Goal: Transaction & Acquisition: Download file/media

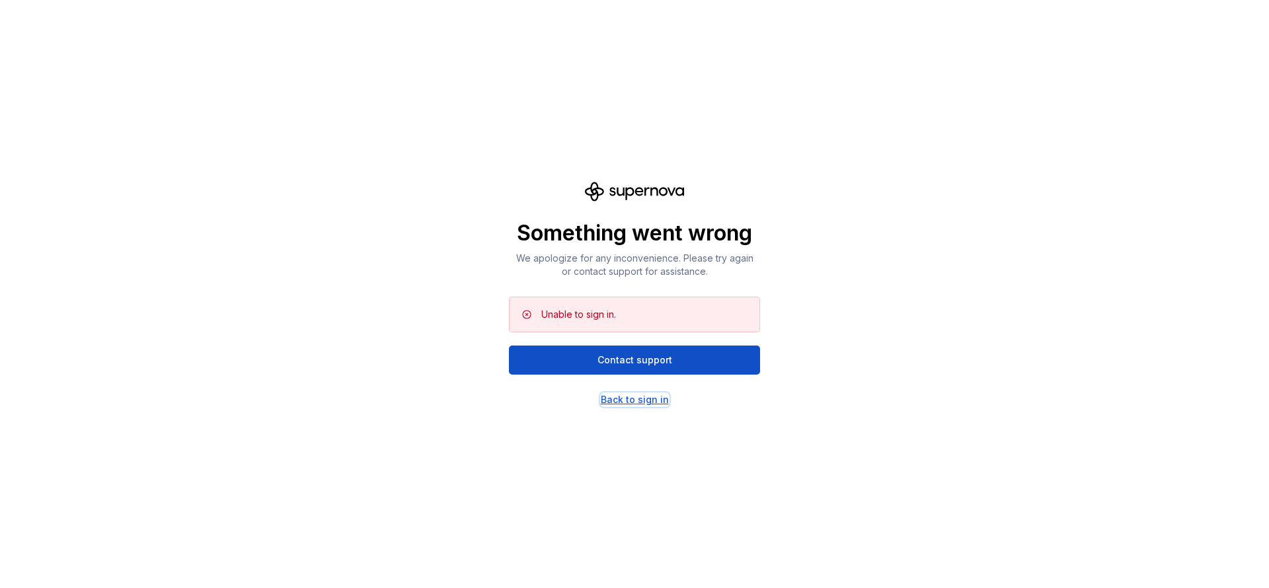
click at [645, 394] on div "Back to sign in" at bounding box center [635, 399] width 68 height 13
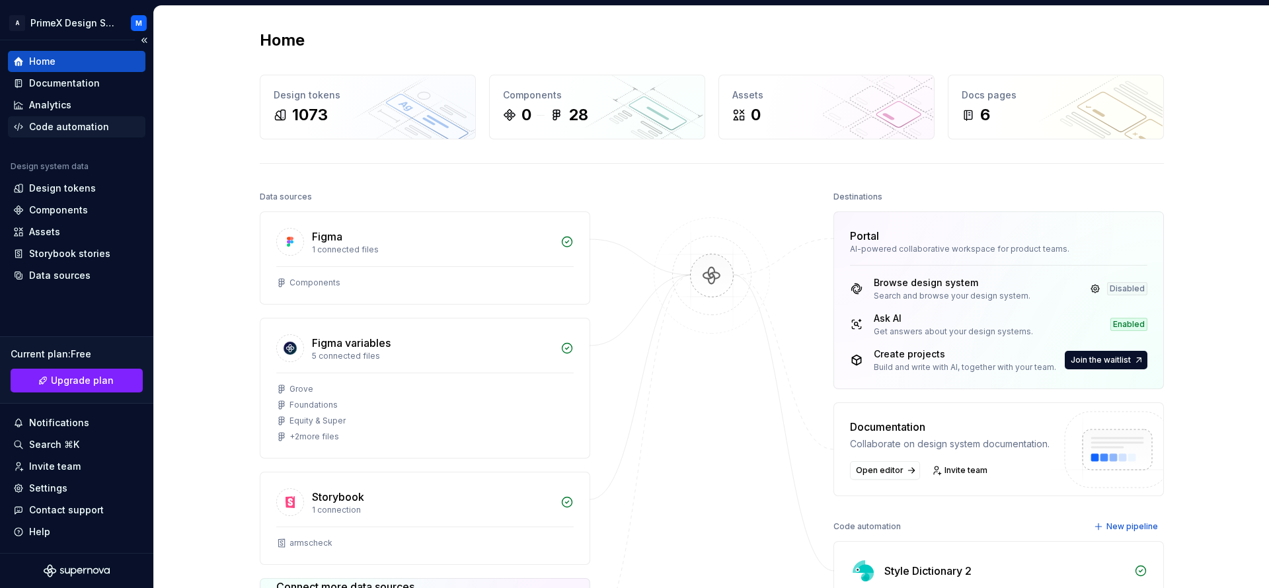
click at [46, 117] on div "Code automation" at bounding box center [76, 126] width 137 height 21
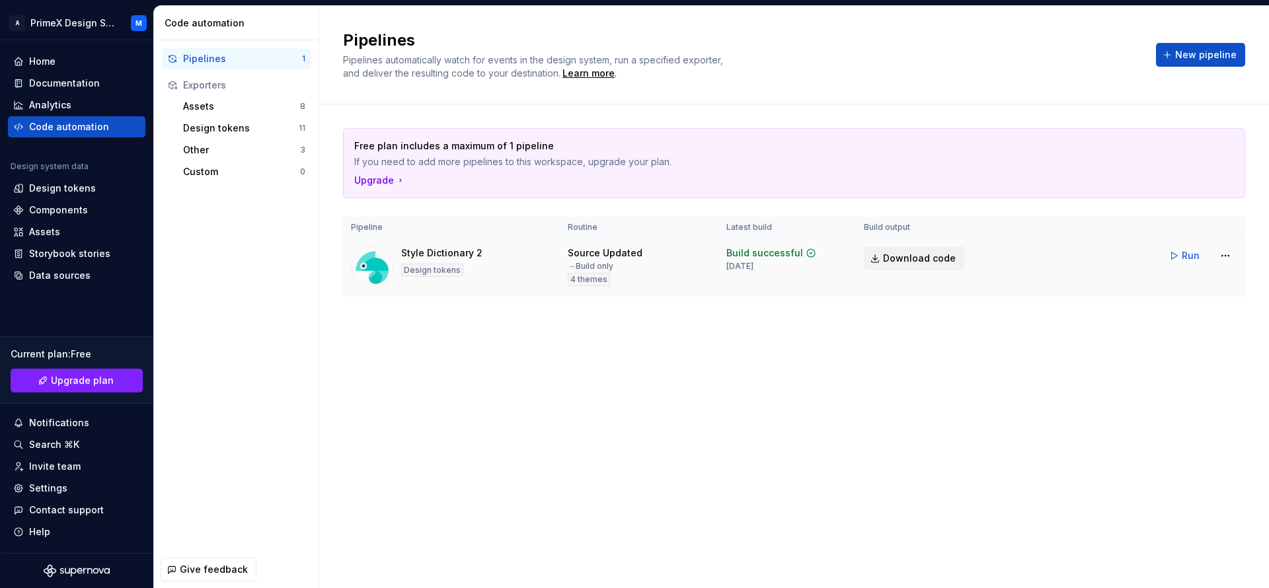
click at [928, 262] on span "Download code" at bounding box center [919, 258] width 73 height 13
